Goal: Task Accomplishment & Management: Manage account settings

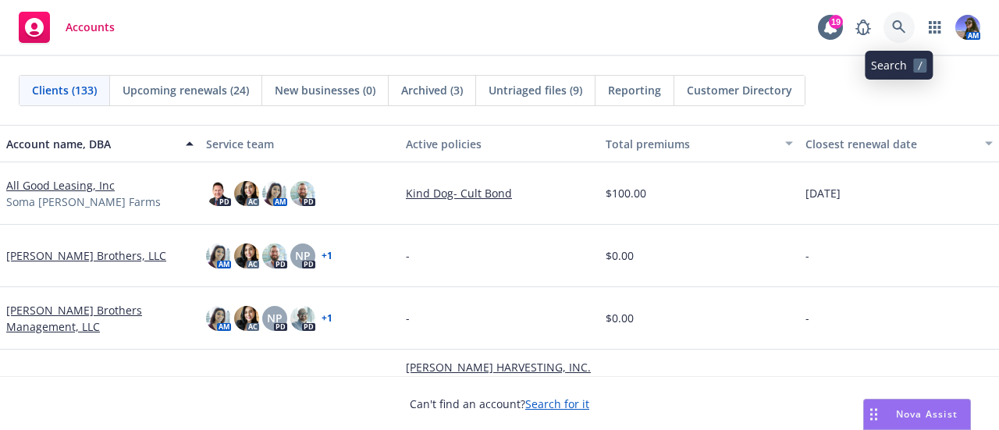
click at [898, 24] on icon at bounding box center [899, 27] width 14 height 14
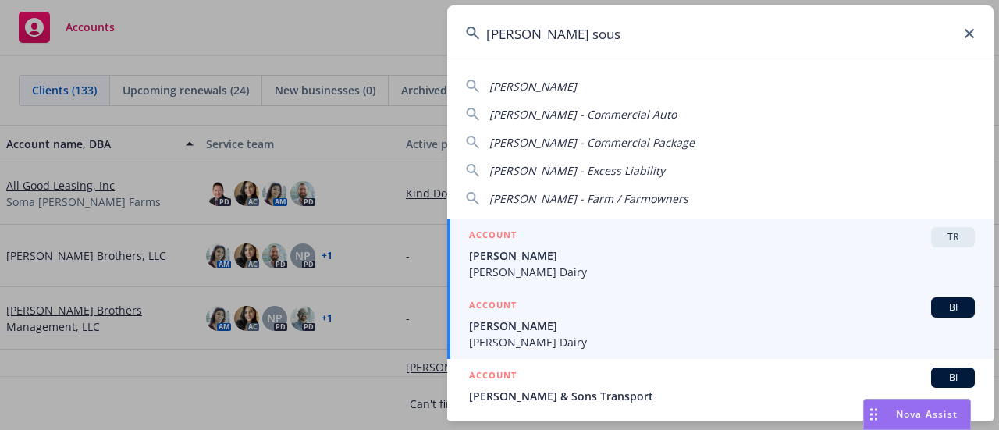
type input "tony sous"
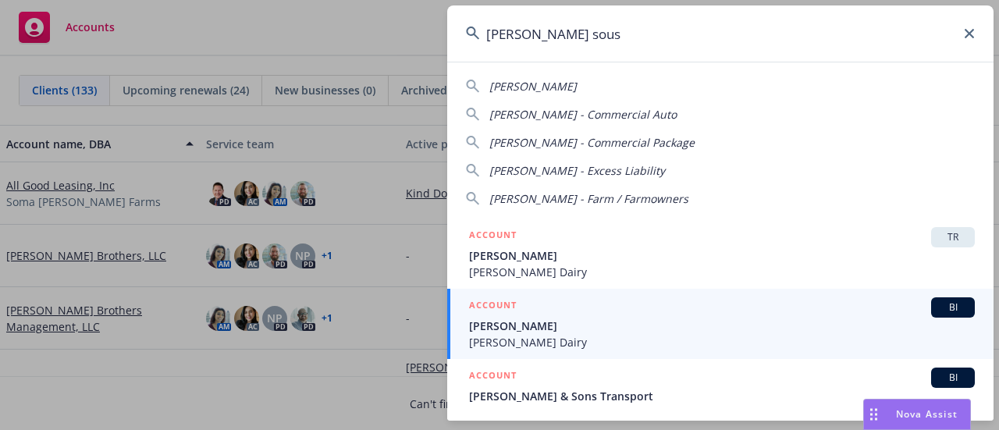
click at [578, 315] on div "ACCOUNT BI" at bounding box center [722, 307] width 506 height 20
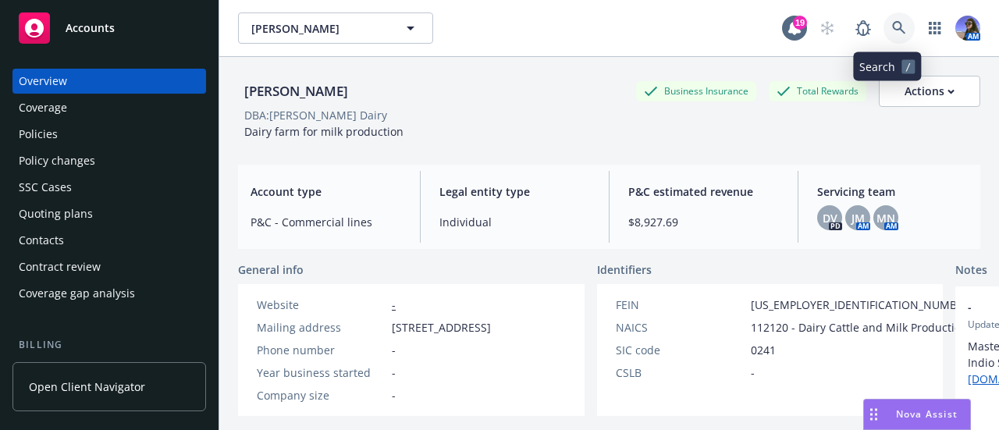
click at [892, 24] on icon at bounding box center [899, 28] width 14 height 14
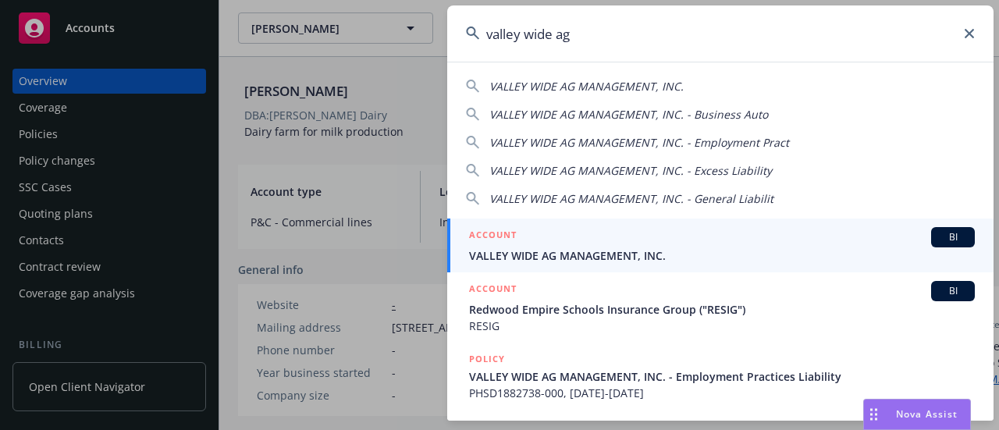
type input "valley wide ag"
click at [531, 244] on div "ACCOUNT BI" at bounding box center [722, 237] width 506 height 20
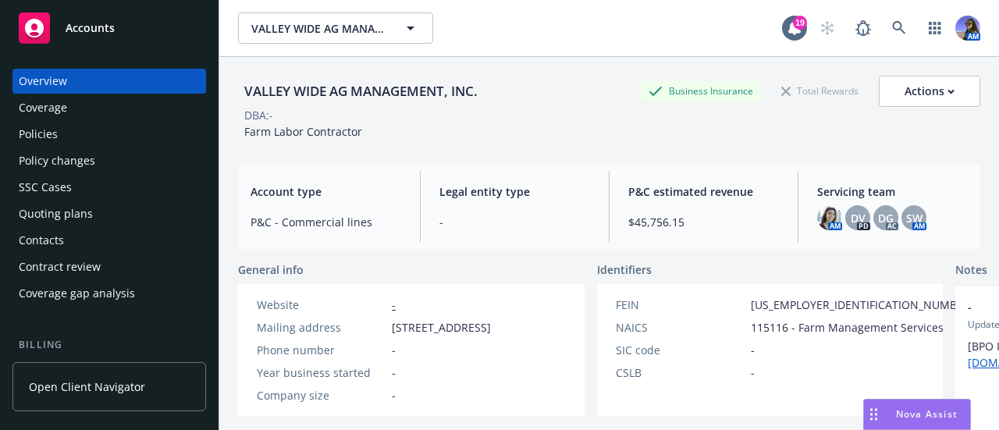
click at [39, 210] on div "Quoting plans" at bounding box center [56, 213] width 74 height 25
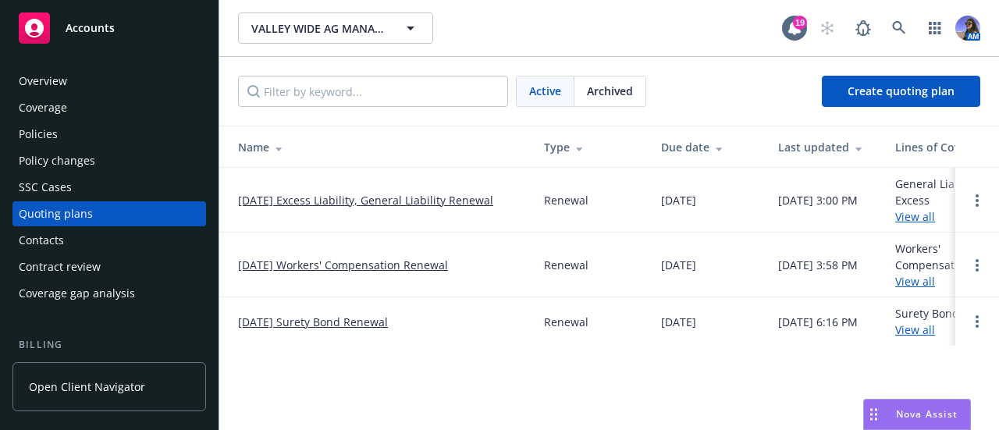
click at [333, 261] on link "[DATE] Workers' Compensation Renewal" at bounding box center [343, 265] width 210 height 16
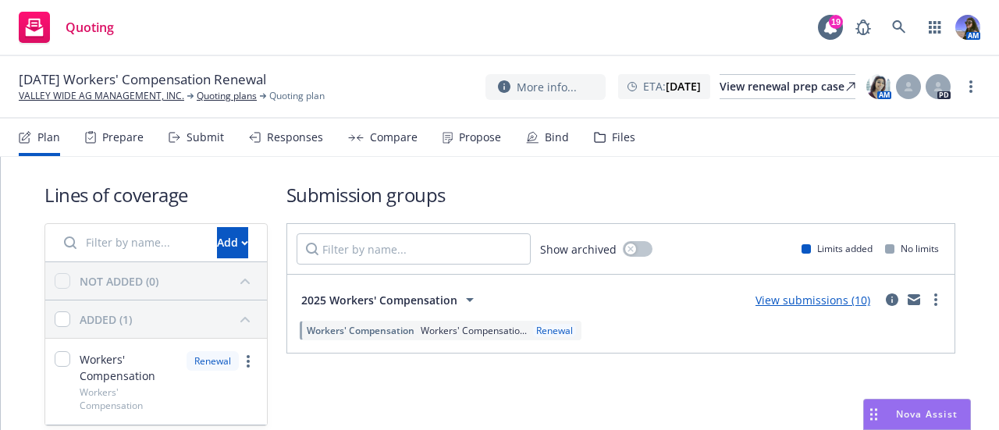
click at [612, 133] on div "Files" at bounding box center [623, 137] width 23 height 12
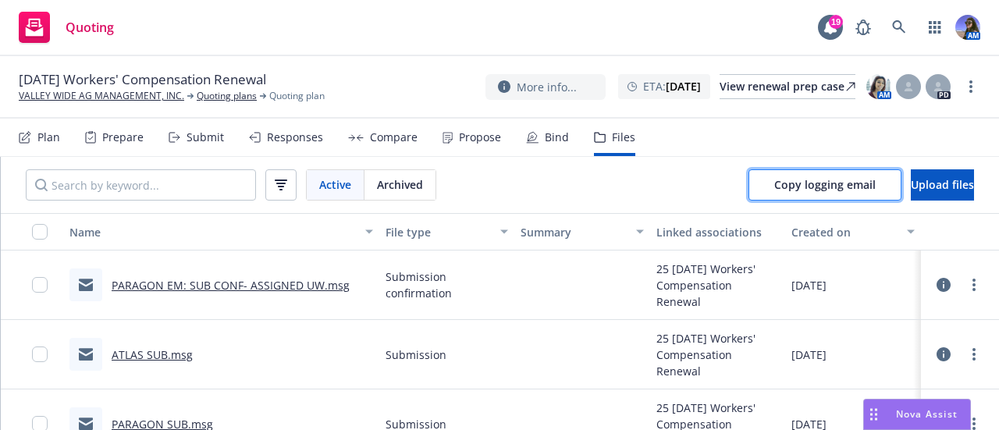
click at [774, 179] on span "Copy logging email" at bounding box center [824, 184] width 101 height 15
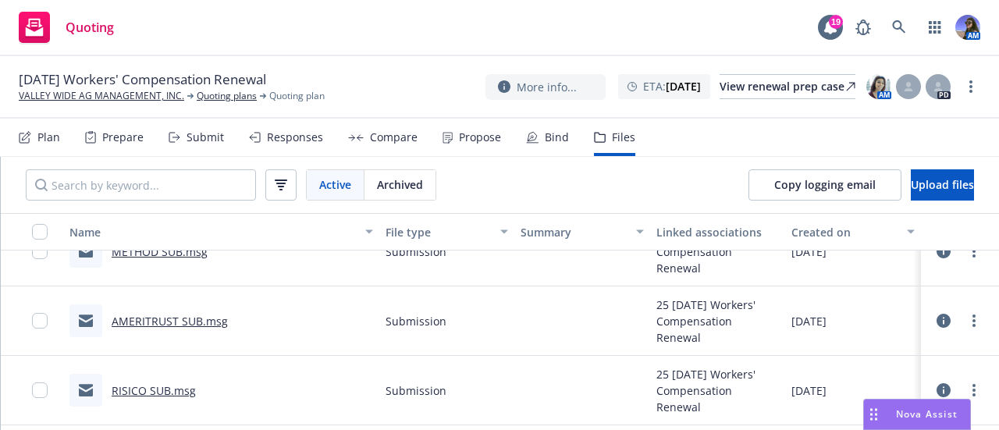
scroll to position [191, 0]
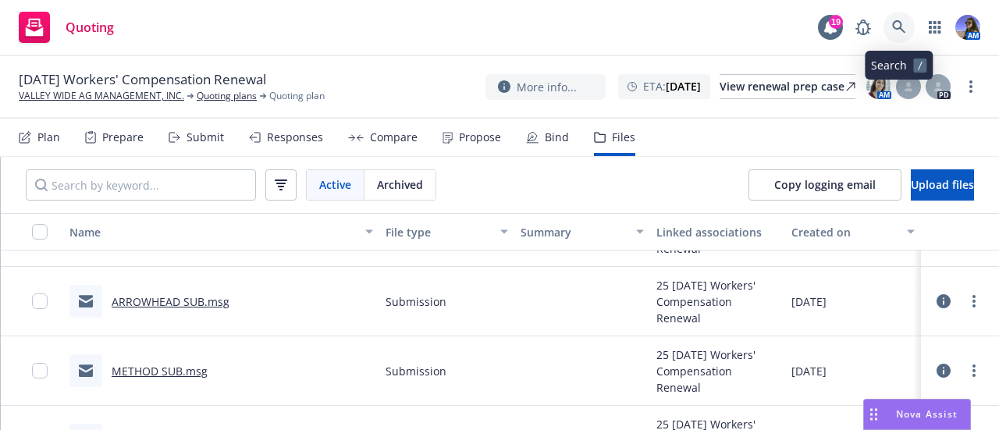
click at [891, 18] on link at bounding box center [899, 27] width 31 height 31
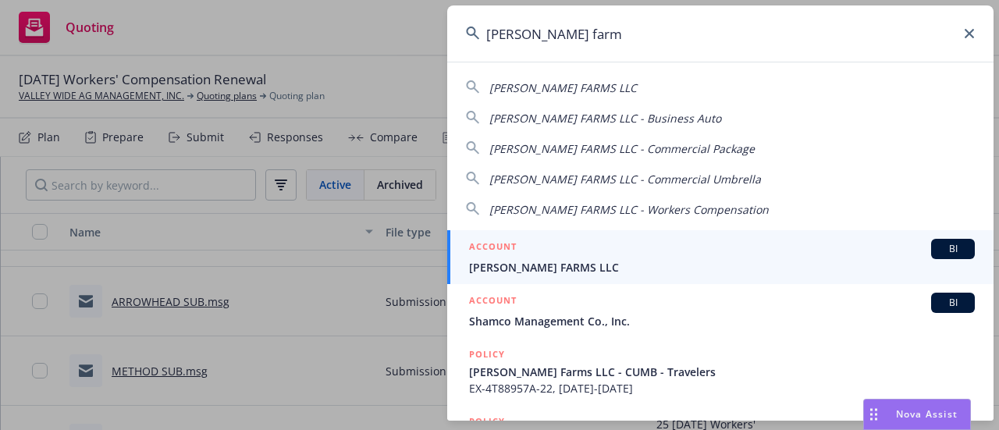
type input "[PERSON_NAME] farm"
click at [521, 259] on span "[PERSON_NAME] FARMS LLC" at bounding box center [722, 267] width 506 height 16
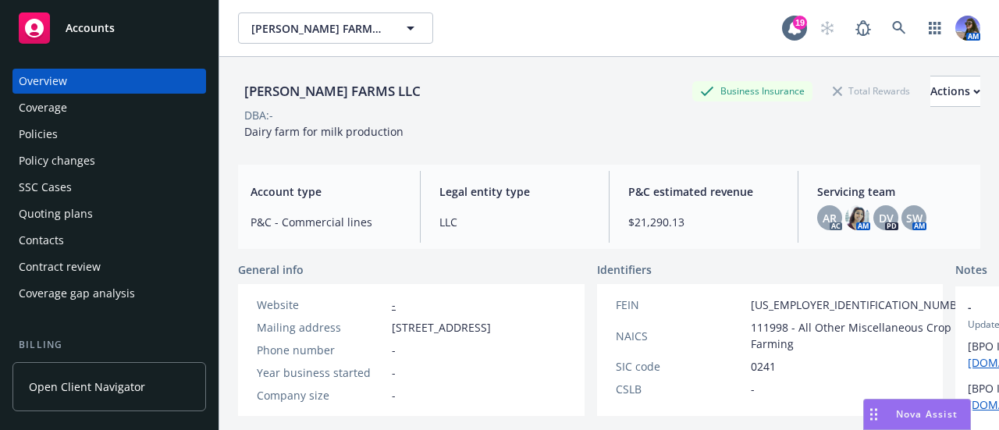
click at [59, 220] on div "Quoting plans" at bounding box center [56, 213] width 74 height 25
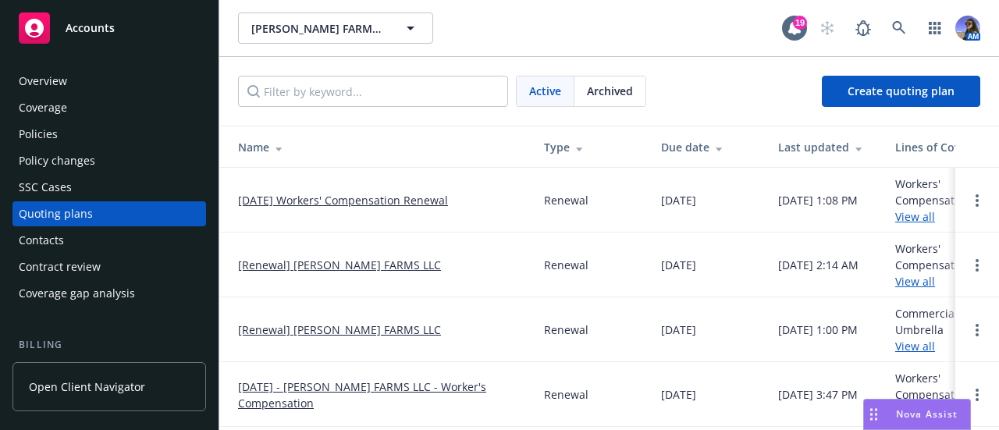
click at [64, 141] on div "Policies" at bounding box center [109, 134] width 181 height 25
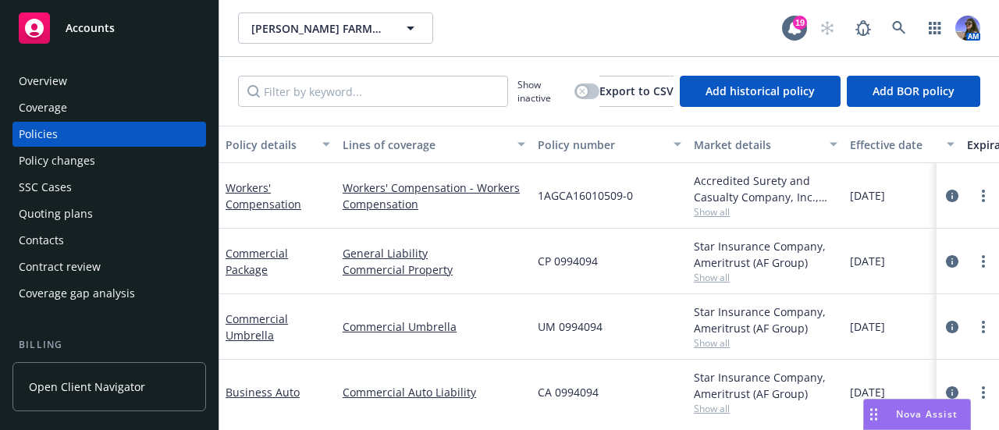
scroll to position [18, 0]
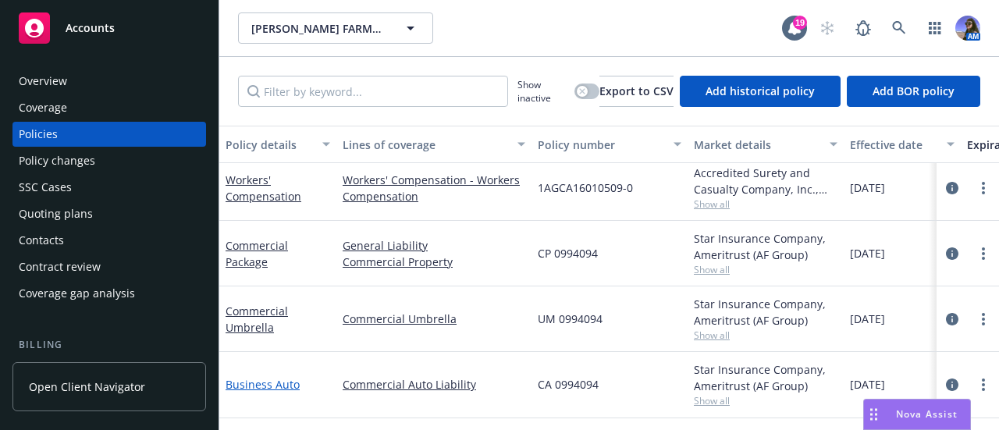
click at [272, 377] on link "Business Auto" at bounding box center [263, 384] width 74 height 15
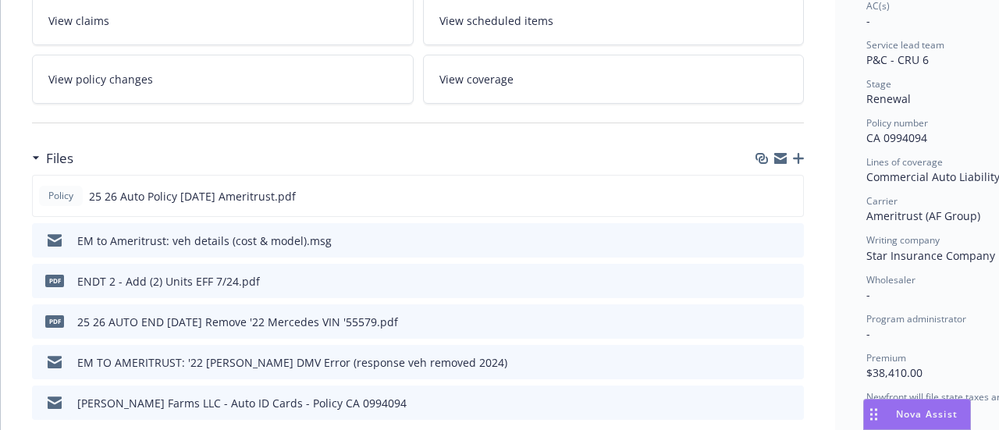
scroll to position [201, 0]
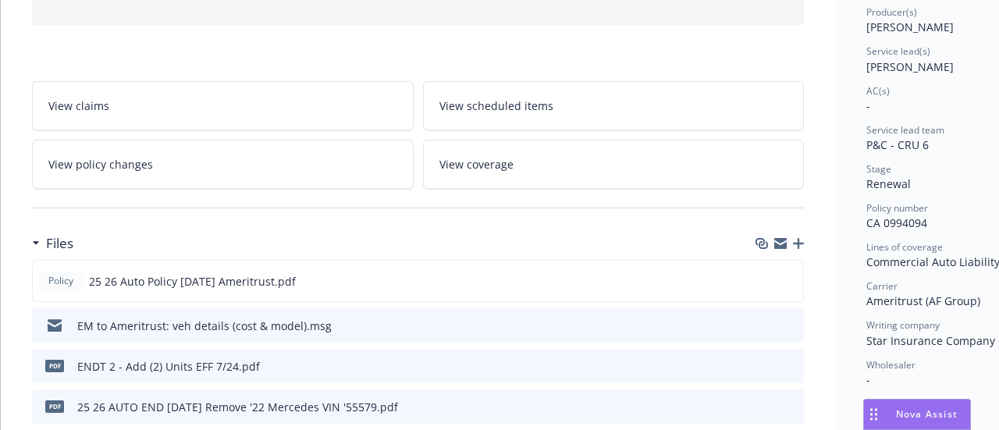
click at [310, 176] on link "View policy changes" at bounding box center [223, 164] width 382 height 49
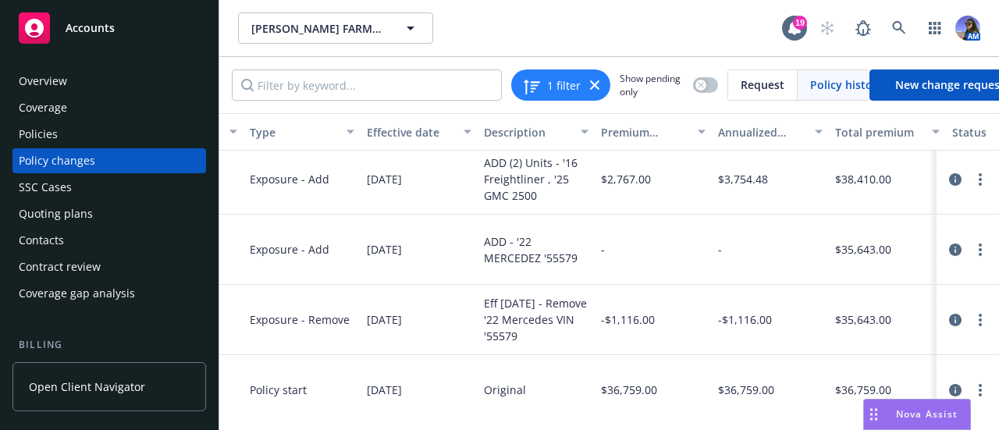
scroll to position [6, 415]
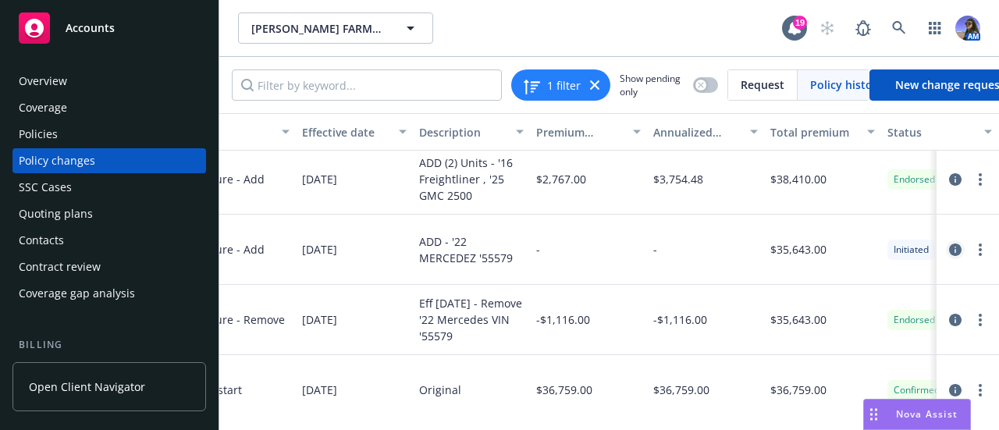
click at [949, 252] on icon "circleInformation" at bounding box center [955, 250] width 12 height 12
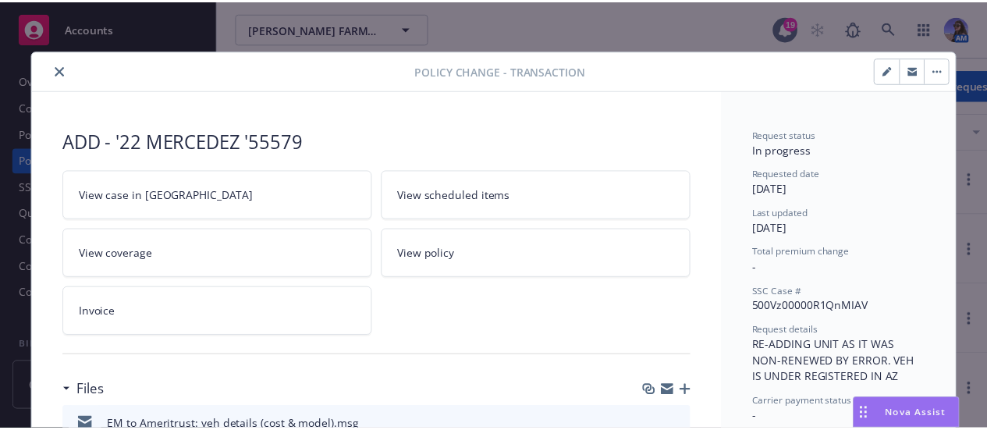
scroll to position [47, 0]
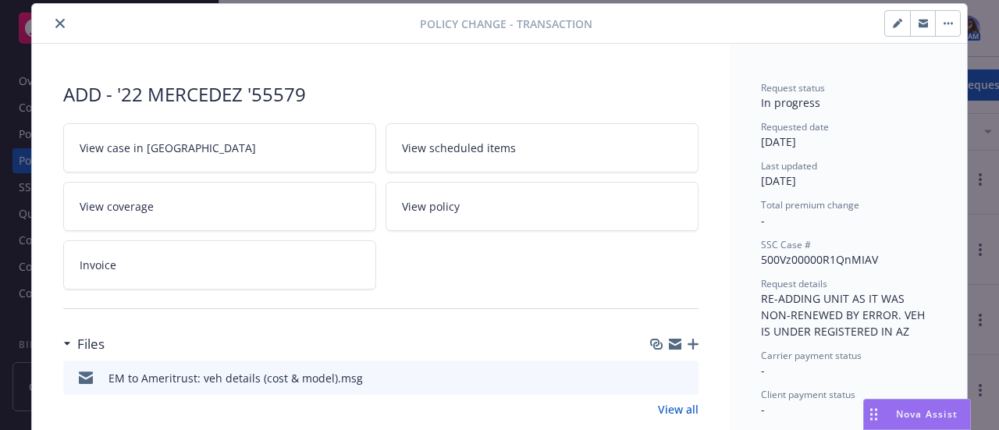
click at [938, 32] on button "button" at bounding box center [947, 23] width 25 height 25
